Goal: Task Accomplishment & Management: Manage account settings

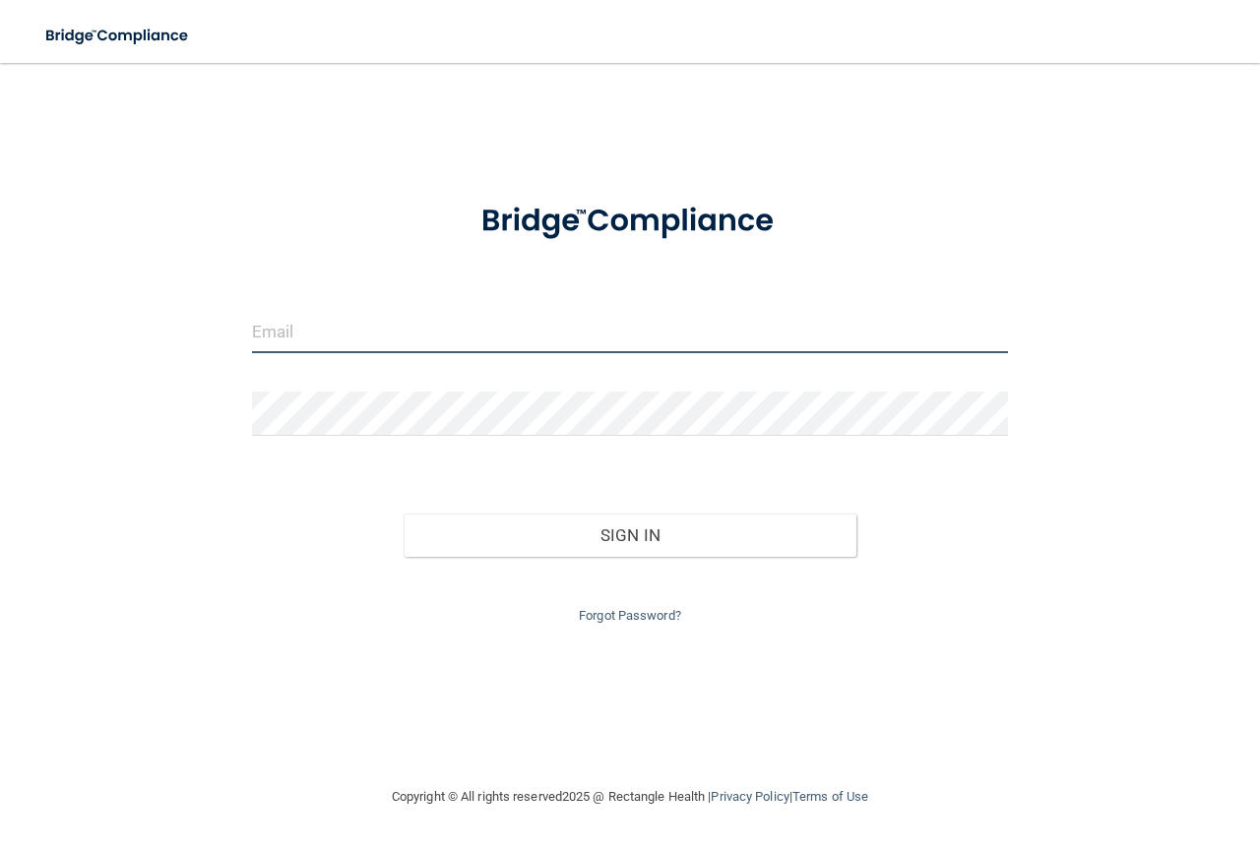
click at [330, 314] on input "email" at bounding box center [630, 331] width 756 height 44
type input "[EMAIL_ADDRESS][DOMAIN_NAME]"
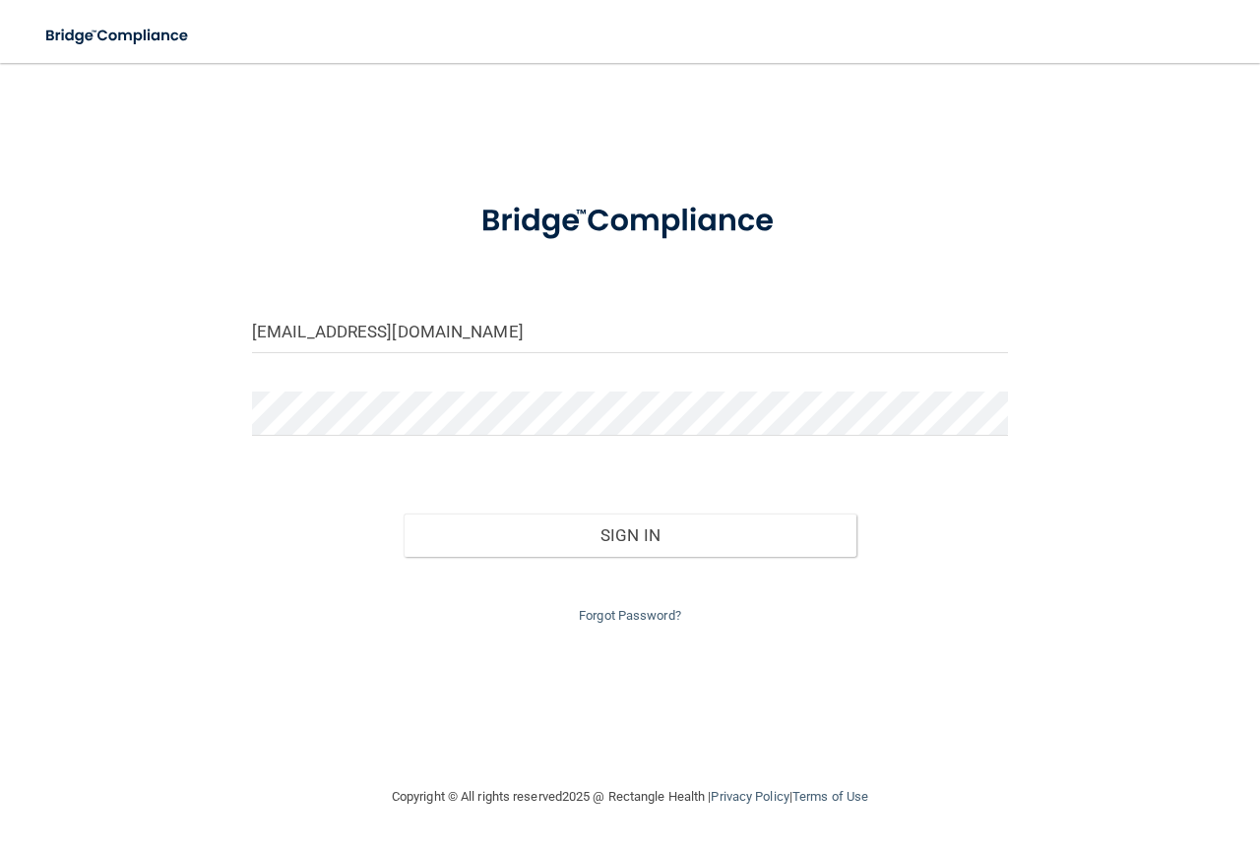
click at [400, 390] on form "[EMAIL_ADDRESS][DOMAIN_NAME] Invalid email/password. You don't have permission …" at bounding box center [630, 404] width 756 height 447
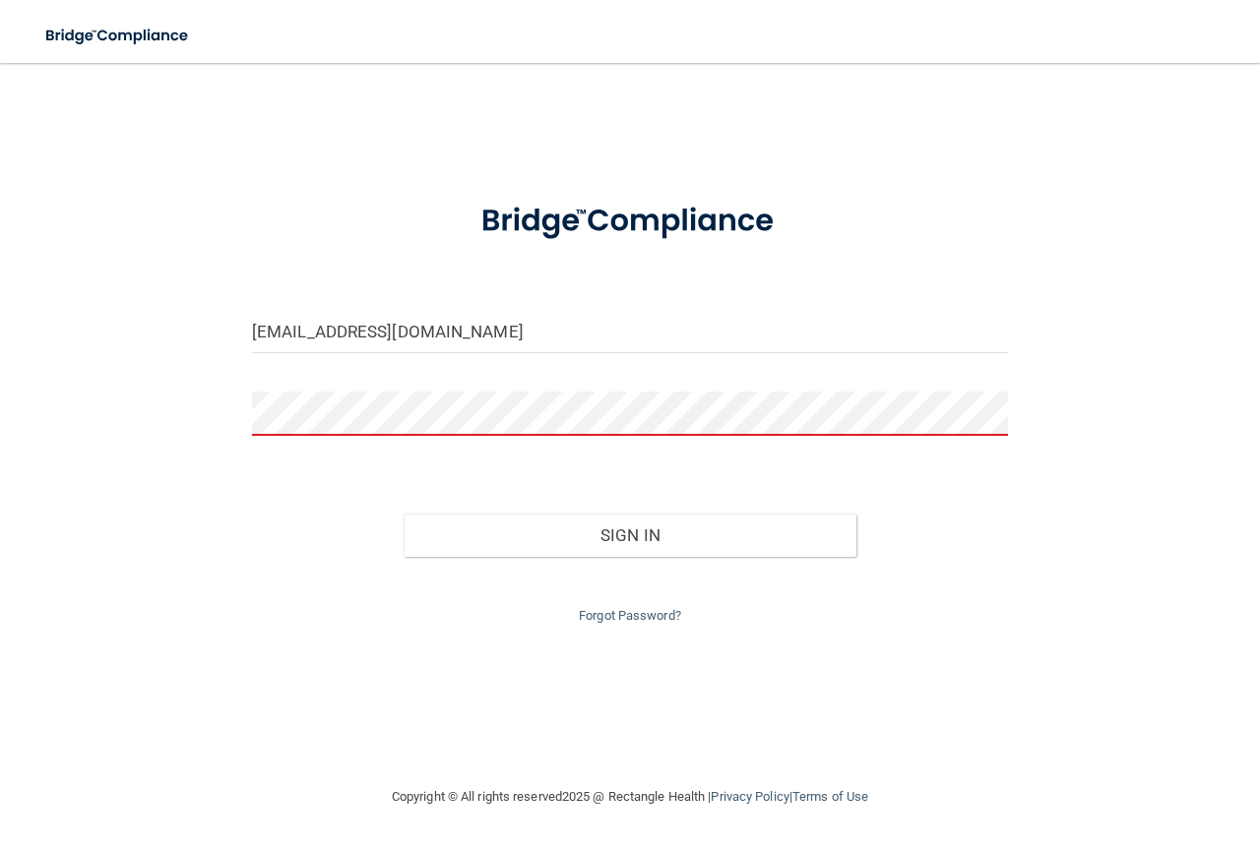
click at [408, 389] on form "[EMAIL_ADDRESS][DOMAIN_NAME] Invalid email/password. You don't have permission …" at bounding box center [630, 404] width 756 height 447
click at [642, 626] on div "Forgot Password?" at bounding box center [629, 592] width 785 height 71
click at [642, 610] on link "Forgot Password?" at bounding box center [630, 615] width 102 height 15
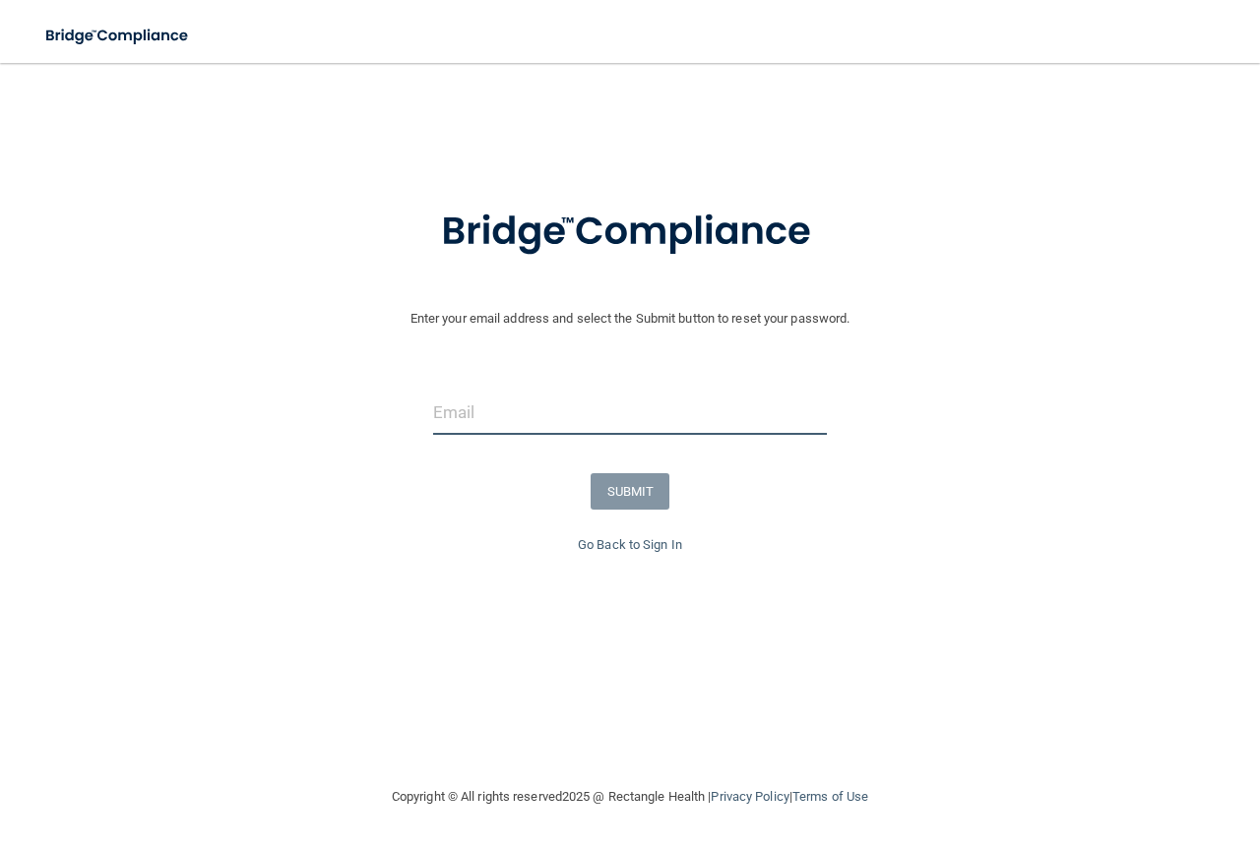
click at [509, 408] on input "email" at bounding box center [630, 413] width 394 height 44
type input "[EMAIL_ADDRESS][DOMAIN_NAME]"
click at [638, 490] on button "SUBMIT" at bounding box center [631, 491] width 80 height 36
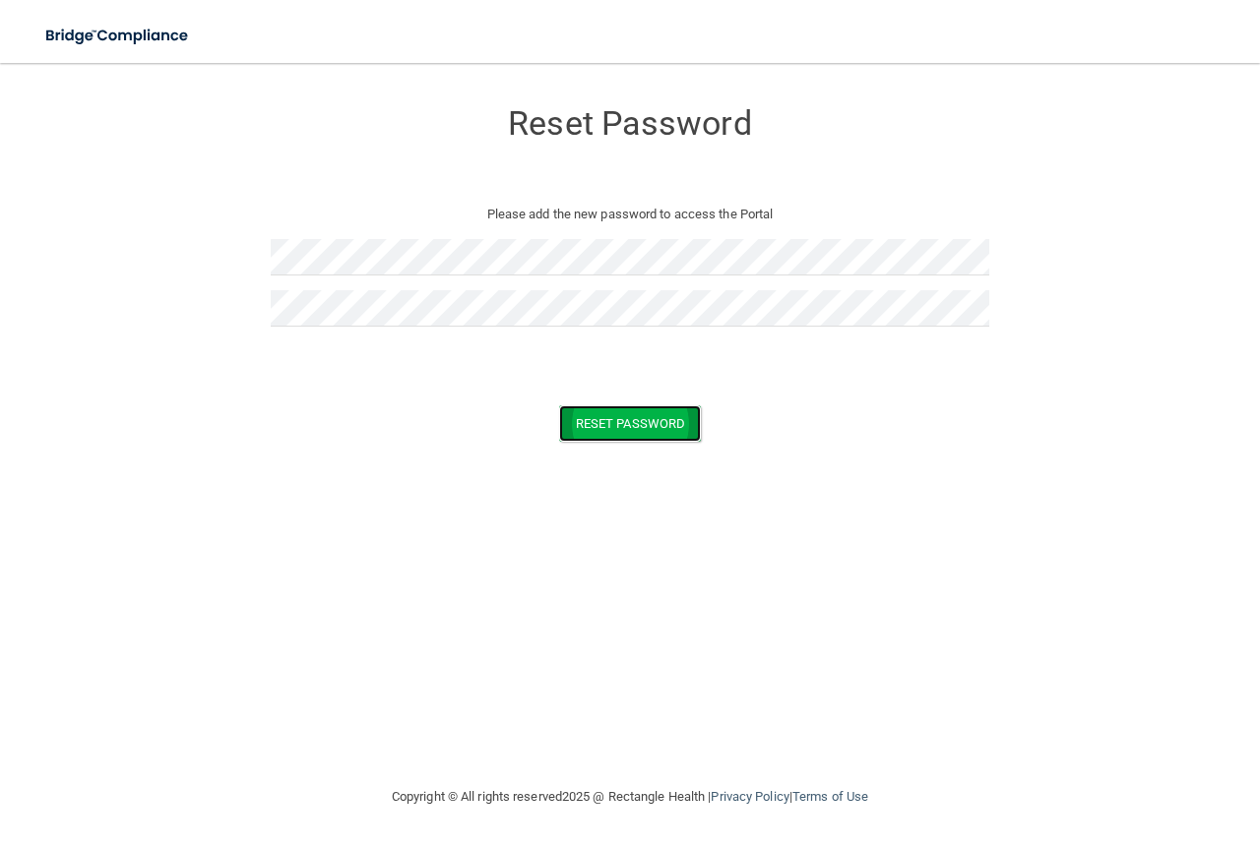
click at [585, 417] on button "Reset Password" at bounding box center [630, 423] width 142 height 36
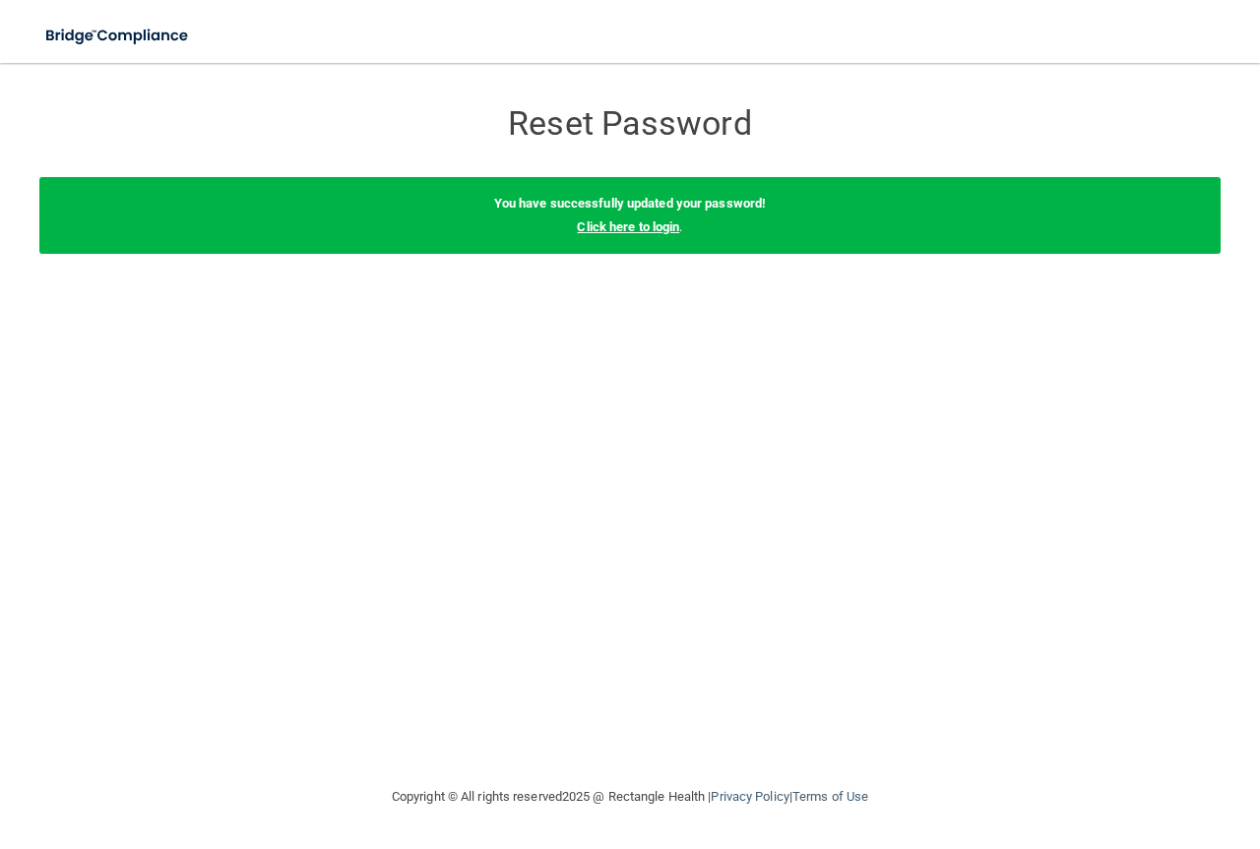
click at [628, 222] on link "Click here to login" at bounding box center [628, 226] width 102 height 15
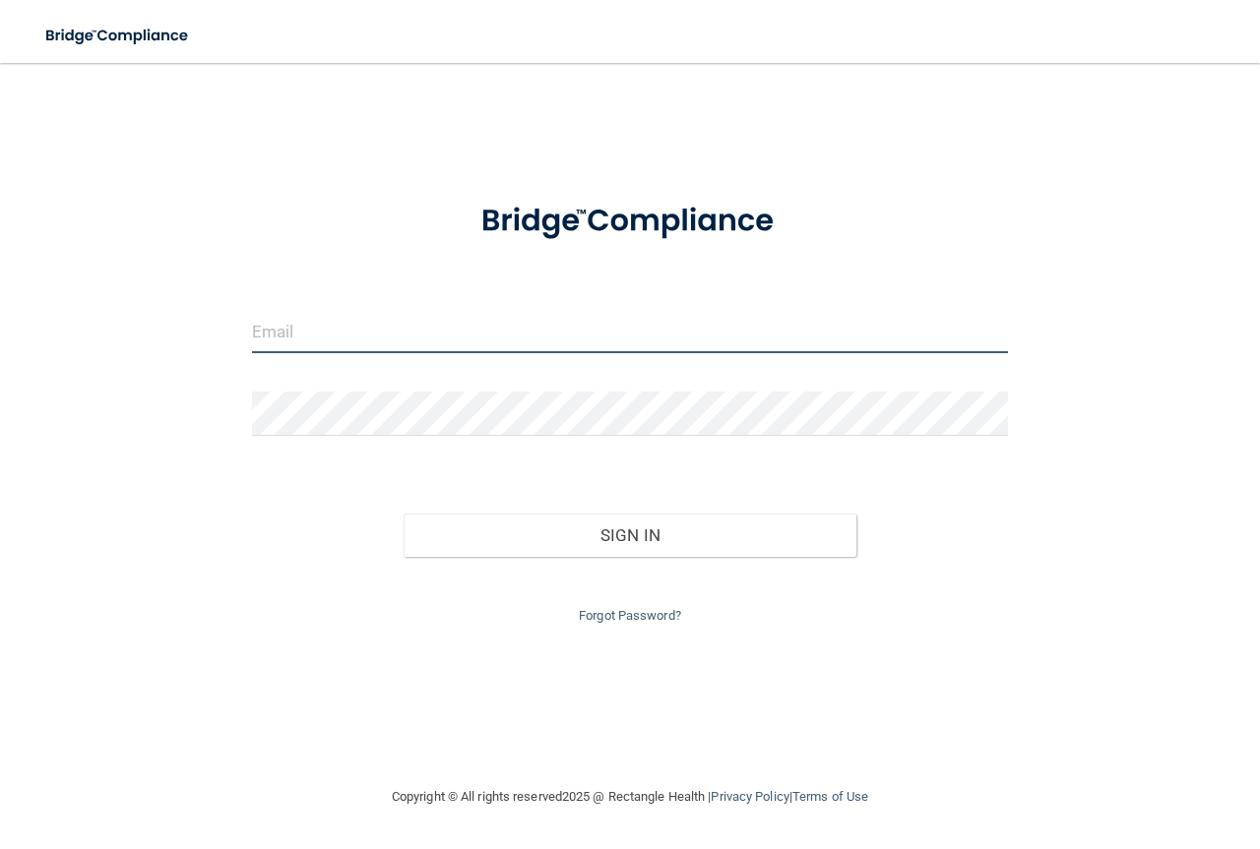
click at [303, 330] on input "email" at bounding box center [630, 331] width 756 height 44
type input "[EMAIL_ADDRESS][DOMAIN_NAME]"
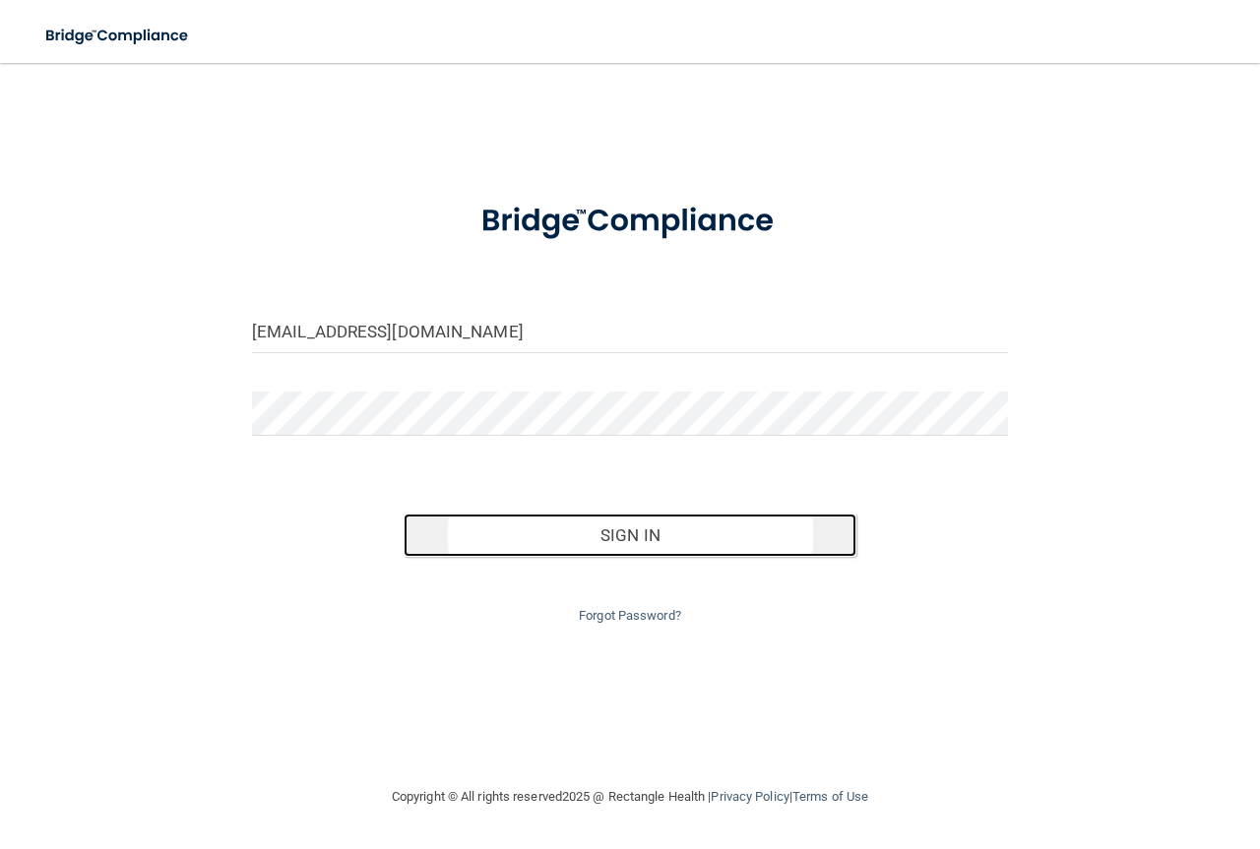
click at [540, 521] on button "Sign In" at bounding box center [631, 535] width 454 height 43
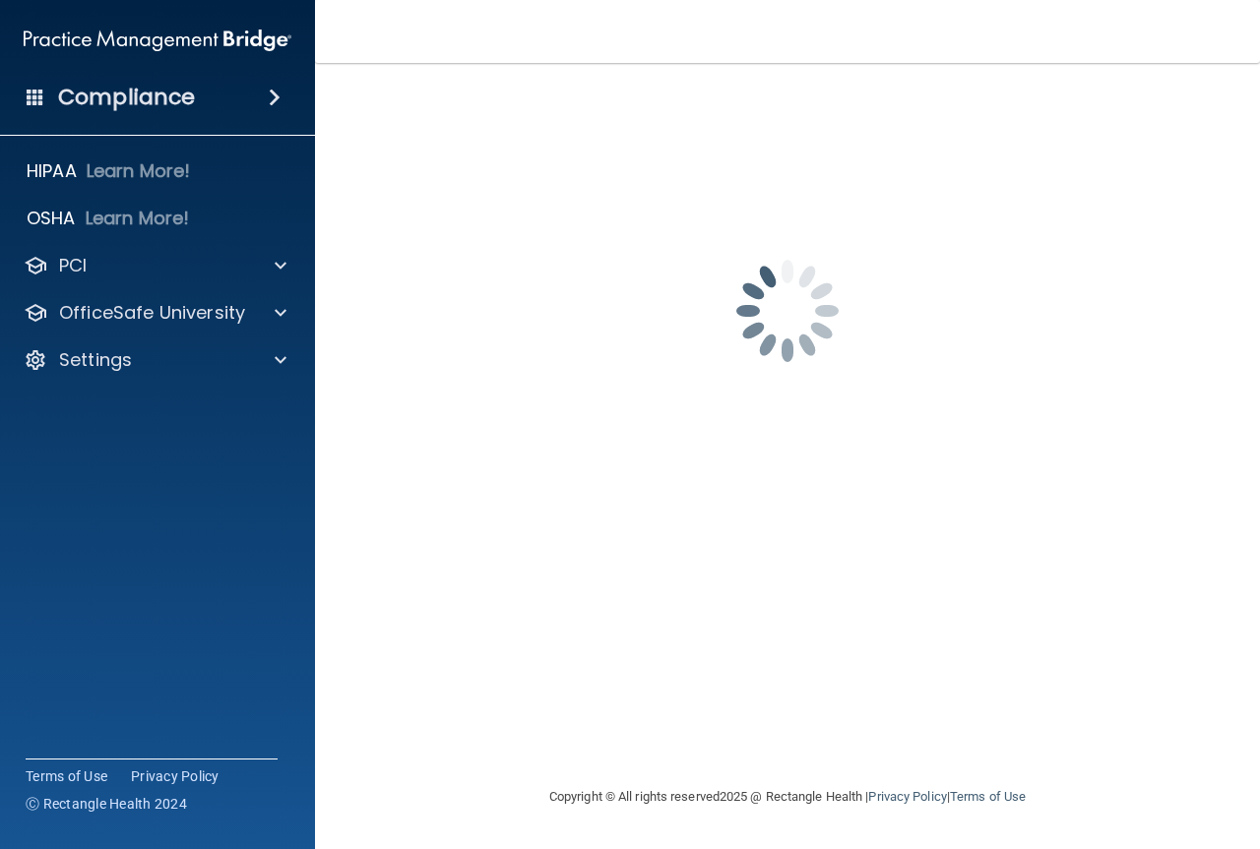
click at [132, 84] on h4 "Compliance" at bounding box center [126, 98] width 137 height 28
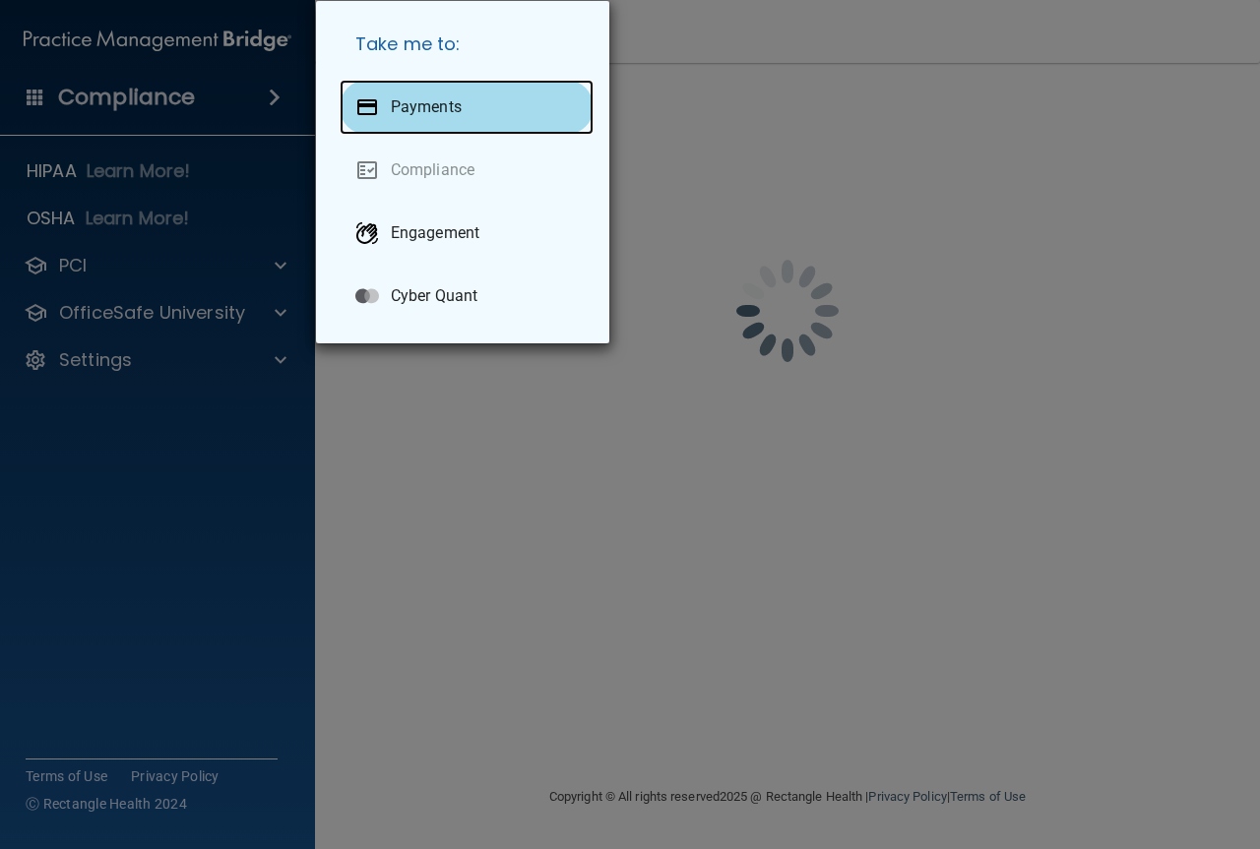
click at [396, 98] on p "Payments" at bounding box center [426, 107] width 71 height 20
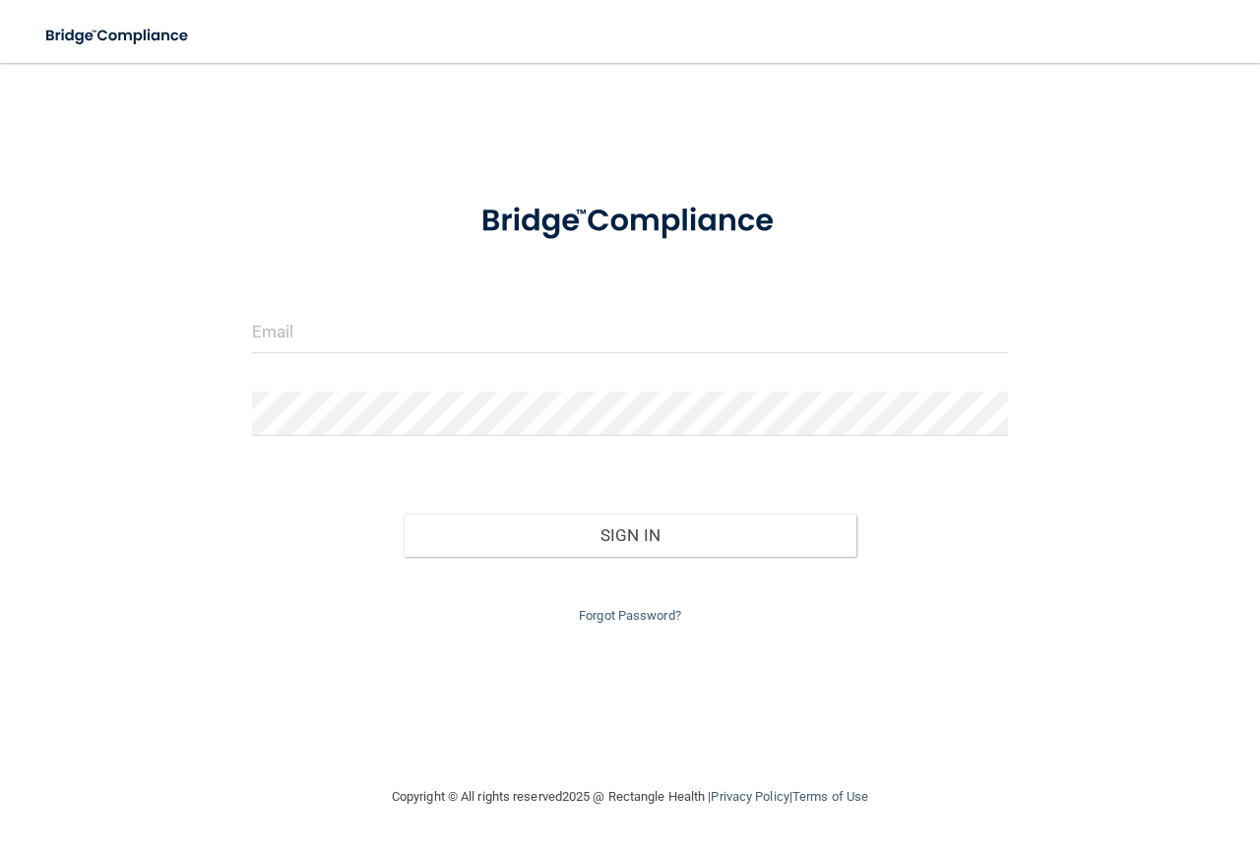
click at [747, 93] on div "Invalid email/password. You don't have permission to access that page. Sign In …" at bounding box center [629, 424] width 1181 height 683
